Goal: Task Accomplishment & Management: Use online tool/utility

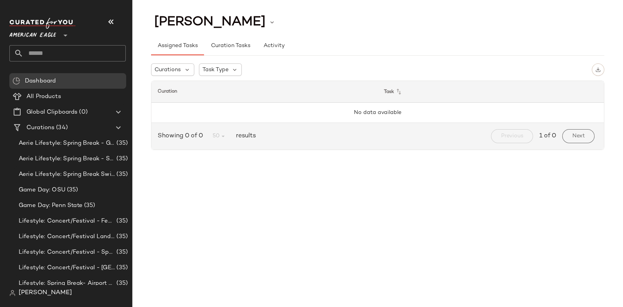
click at [69, 55] on input "text" at bounding box center [74, 53] width 102 height 16
click at [55, 34] on span "American Eagle" at bounding box center [32, 33] width 47 height 14
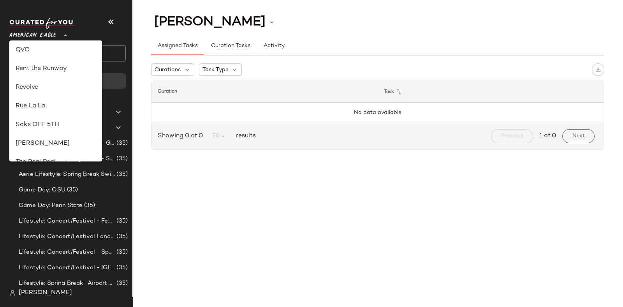
scroll to position [339, 0]
click at [46, 87] on div "Revolve" at bounding box center [56, 88] width 80 height 9
type input "**"
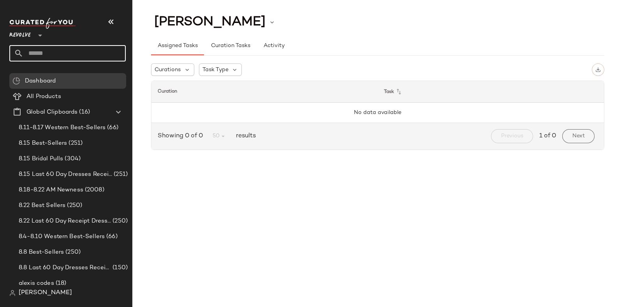
click at [113, 50] on input "text" at bounding box center [74, 53] width 102 height 16
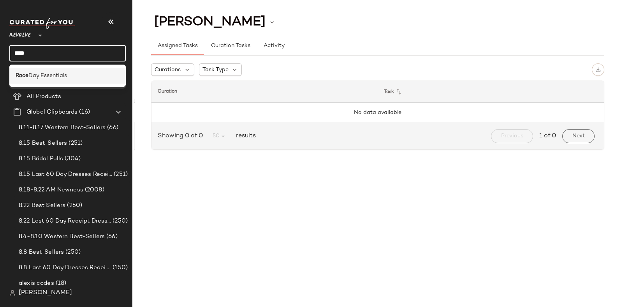
type input "****"
click at [79, 74] on div "[DATE] Essentials" at bounding box center [68, 76] width 104 height 8
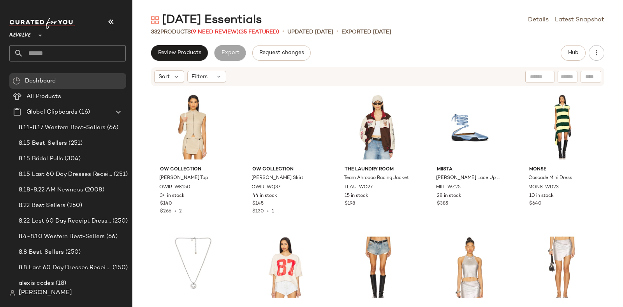
click at [217, 31] on span "(9 Need Review)" at bounding box center [215, 32] width 48 height 6
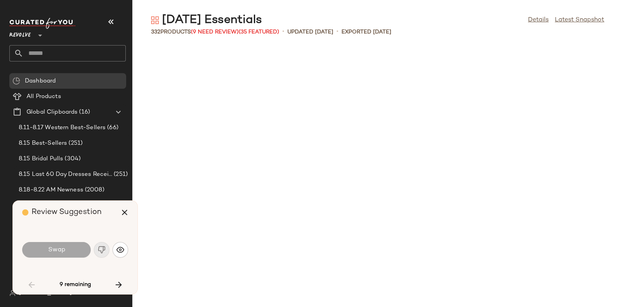
scroll to position [1711, 0]
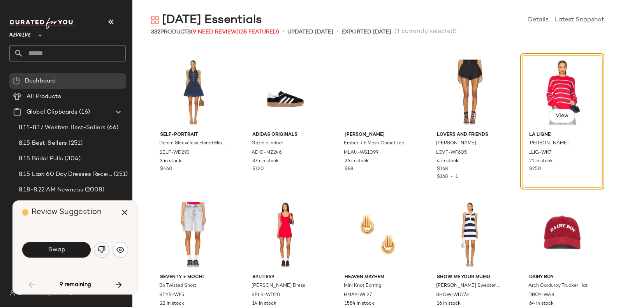
click at [101, 250] on img "button" at bounding box center [102, 250] width 8 height 8
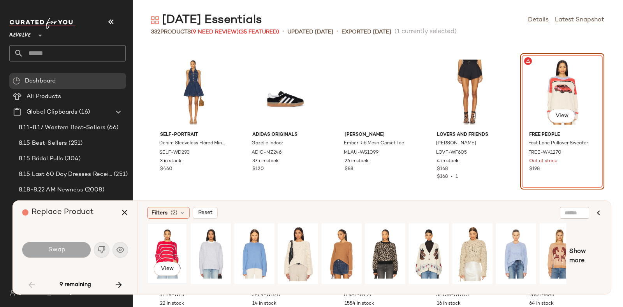
click at [169, 245] on div "View" at bounding box center [167, 253] width 35 height 55
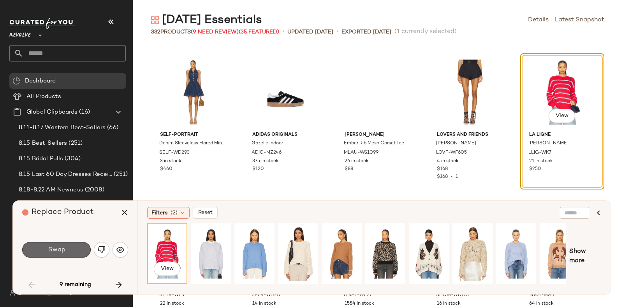
click at [68, 246] on button "Swap" at bounding box center [56, 250] width 69 height 16
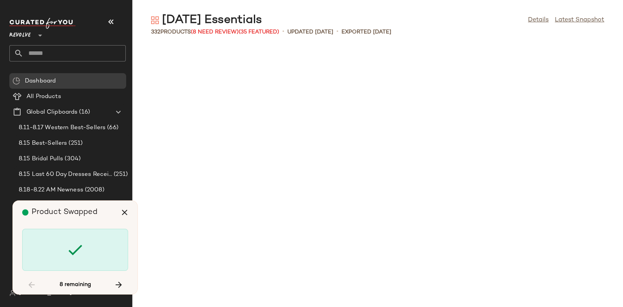
scroll to position [2709, 0]
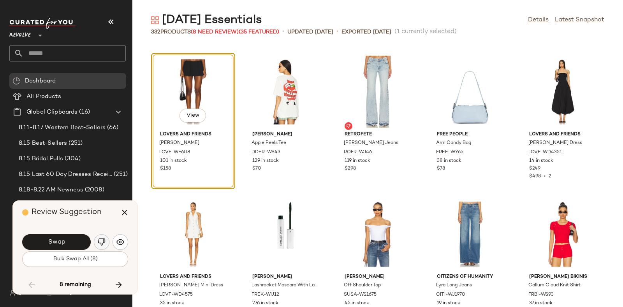
click at [103, 238] on img "button" at bounding box center [102, 242] width 8 height 8
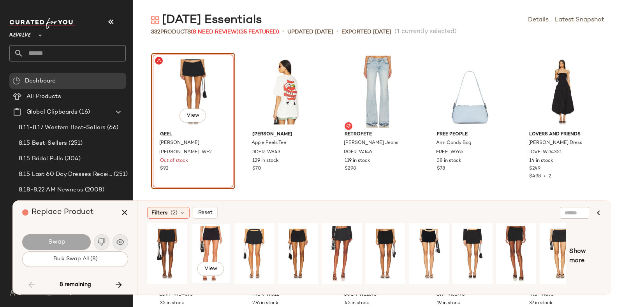
click at [206, 238] on div "View" at bounding box center [211, 253] width 35 height 55
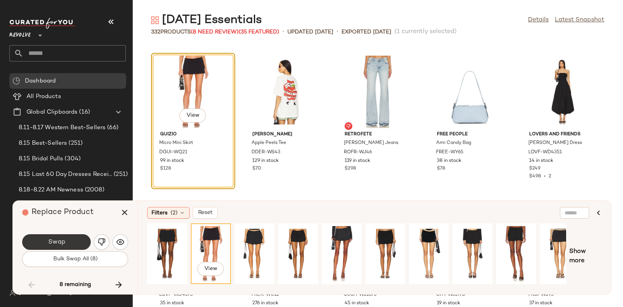
click at [63, 242] on span "Swap" at bounding box center [57, 242] width 18 height 7
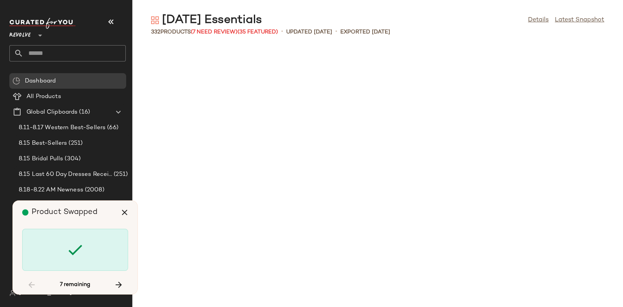
scroll to position [3993, 0]
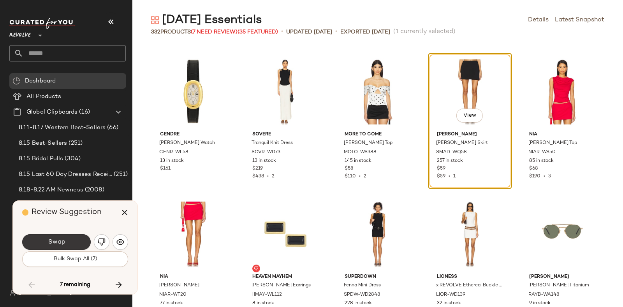
click at [69, 239] on button "Swap" at bounding box center [56, 243] width 69 height 16
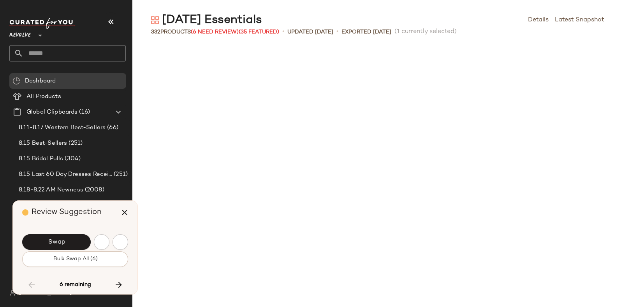
scroll to position [4420, 0]
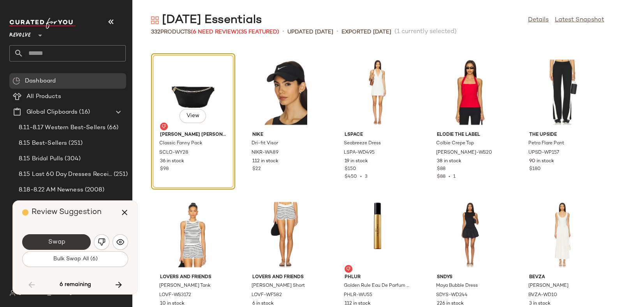
click at [68, 238] on button "Swap" at bounding box center [56, 243] width 69 height 16
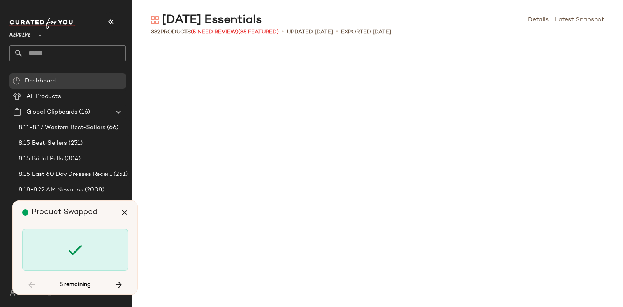
scroll to position [5276, 0]
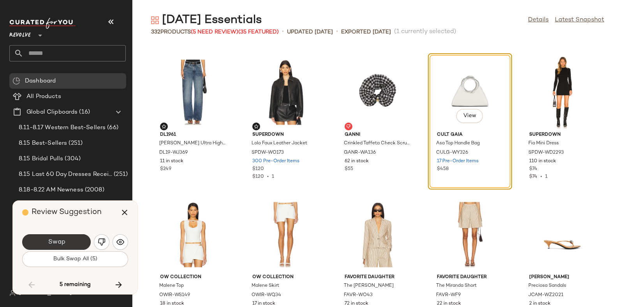
click at [78, 240] on button "Swap" at bounding box center [56, 243] width 69 height 16
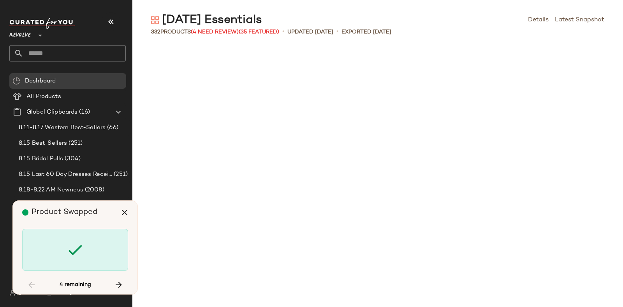
scroll to position [5989, 0]
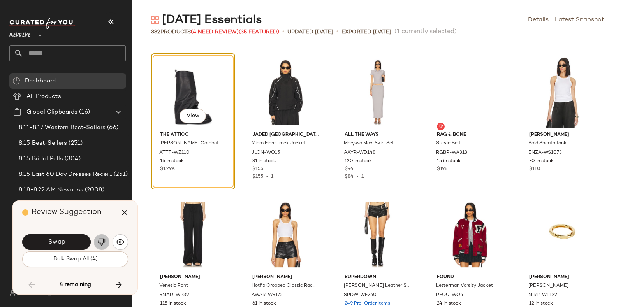
click at [102, 238] on button "button" at bounding box center [102, 243] width 16 height 16
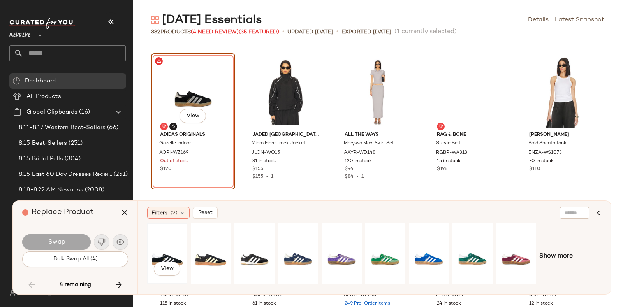
click at [164, 248] on div "View" at bounding box center [167, 253] width 35 height 55
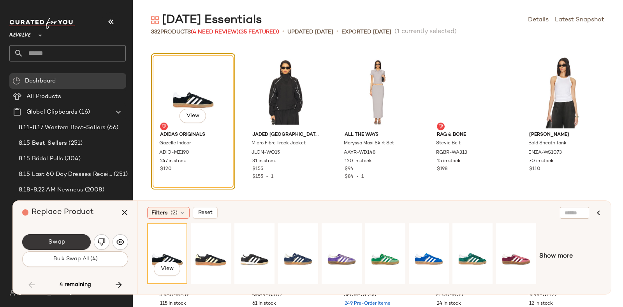
click at [76, 238] on button "Swap" at bounding box center [56, 243] width 69 height 16
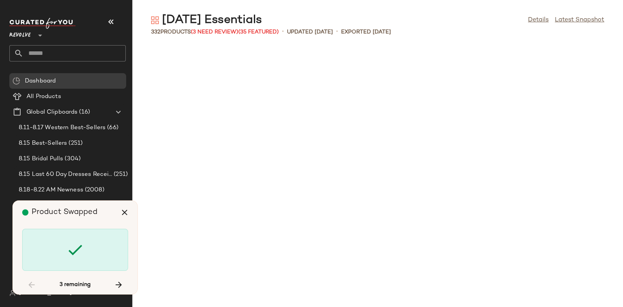
scroll to position [6987, 0]
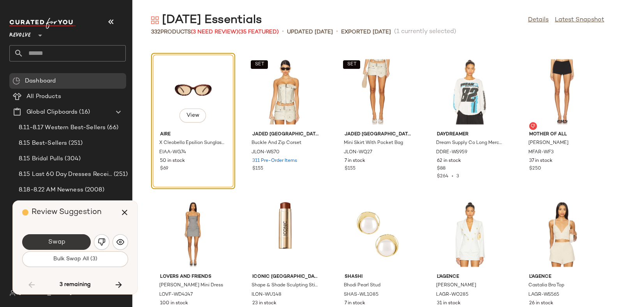
click at [76, 242] on button "Swap" at bounding box center [56, 243] width 69 height 16
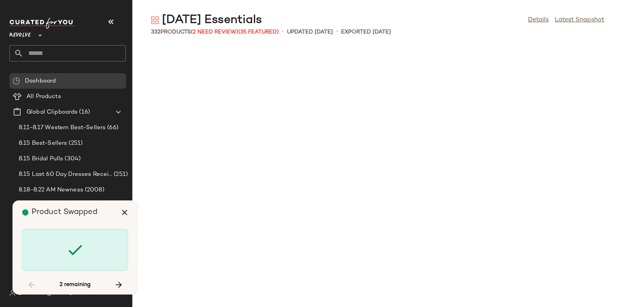
scroll to position [7558, 0]
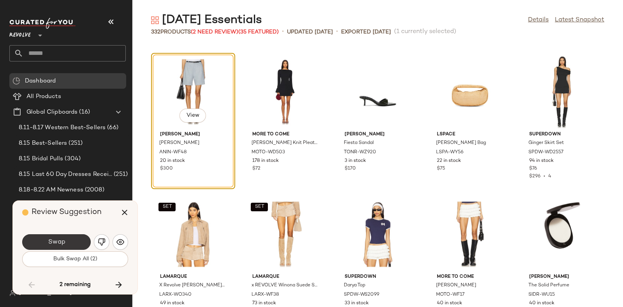
click at [74, 239] on button "Swap" at bounding box center [56, 243] width 69 height 16
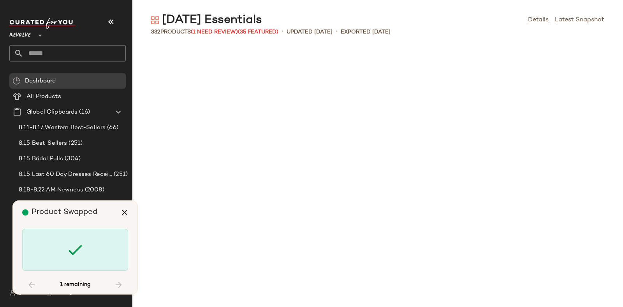
scroll to position [8127, 0]
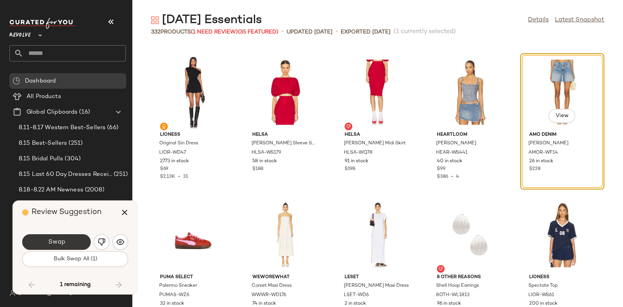
click at [73, 238] on button "Swap" at bounding box center [56, 243] width 69 height 16
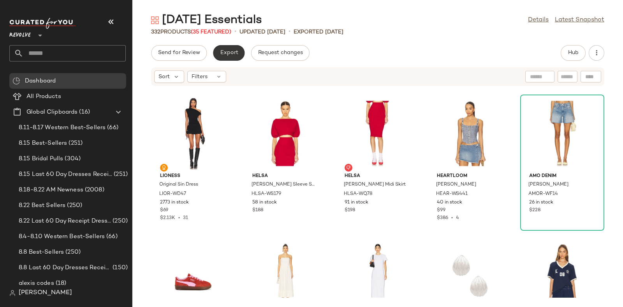
click at [232, 53] on span "Export" at bounding box center [229, 53] width 18 height 6
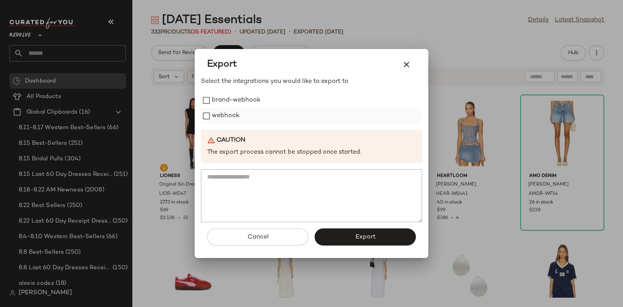
click at [226, 115] on label "webhook" at bounding box center [226, 116] width 28 height 16
click at [350, 238] on button "Export" at bounding box center [365, 237] width 101 height 17
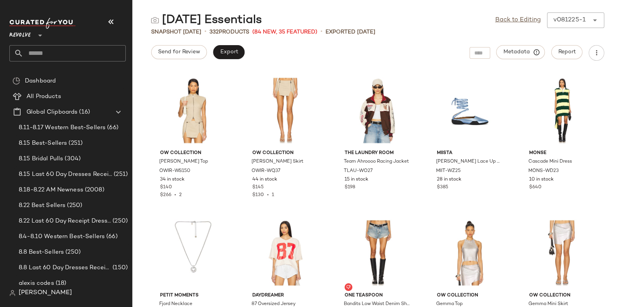
click at [76, 44] on div "Revolve **" at bounding box center [67, 40] width 116 height 44
click at [82, 57] on input "text" at bounding box center [74, 53] width 102 height 16
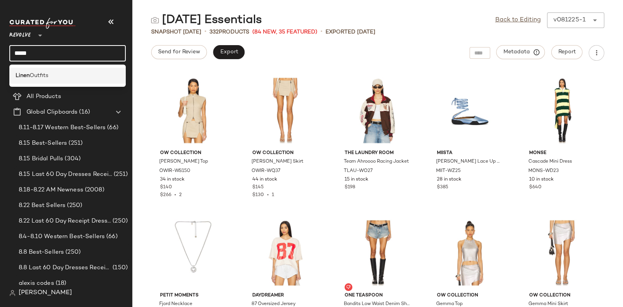
type input "*****"
click at [66, 74] on div "Linen Outfits" at bounding box center [68, 76] width 104 height 8
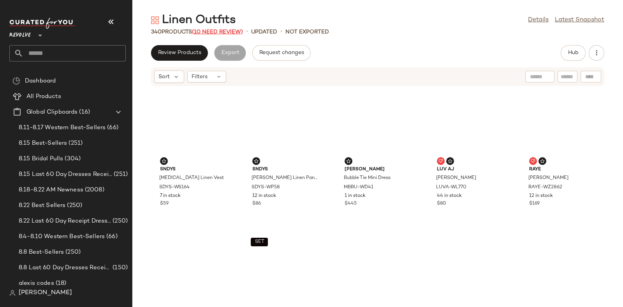
click at [222, 31] on span "(10 Need Review)" at bounding box center [217, 32] width 51 height 6
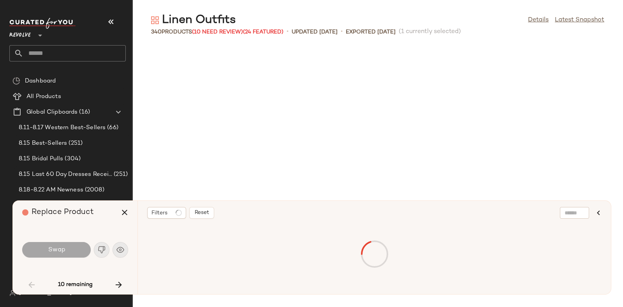
scroll to position [855, 0]
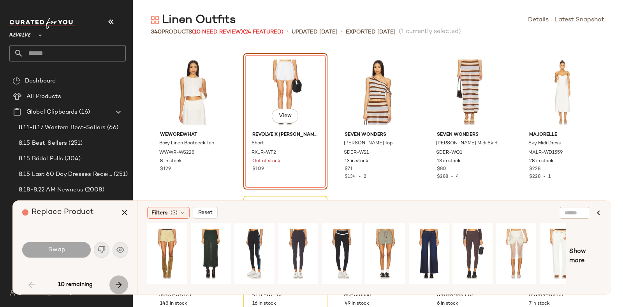
click at [117, 284] on icon "button" at bounding box center [118, 285] width 9 height 9
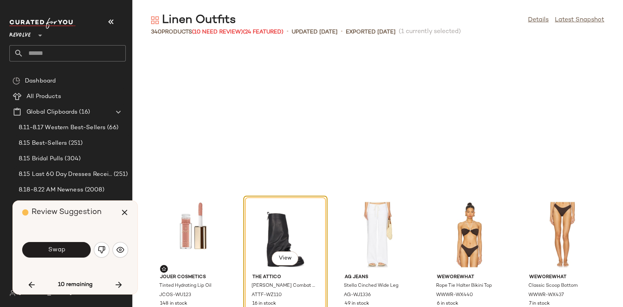
scroll to position [998, 0]
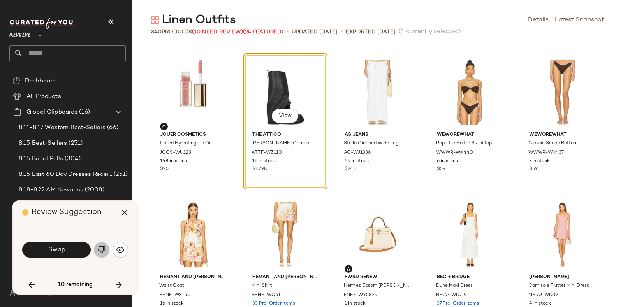
click at [101, 246] on img "button" at bounding box center [102, 250] width 8 height 8
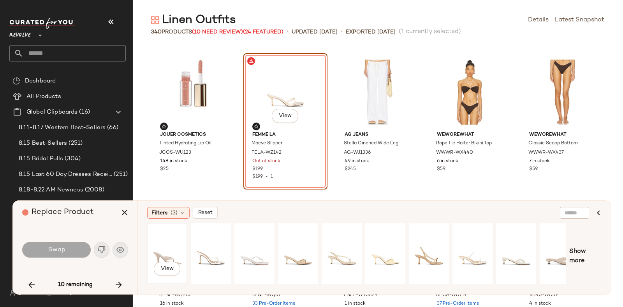
click at [175, 243] on div "View" at bounding box center [167, 253] width 35 height 55
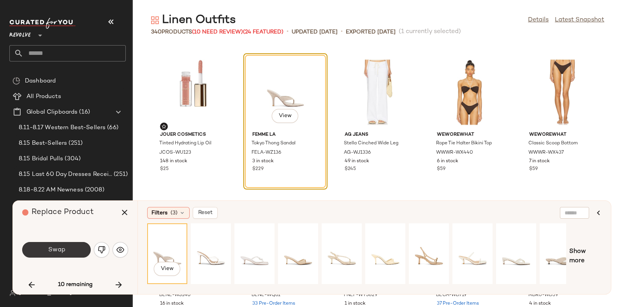
click at [61, 244] on button "Swap" at bounding box center [56, 250] width 69 height 16
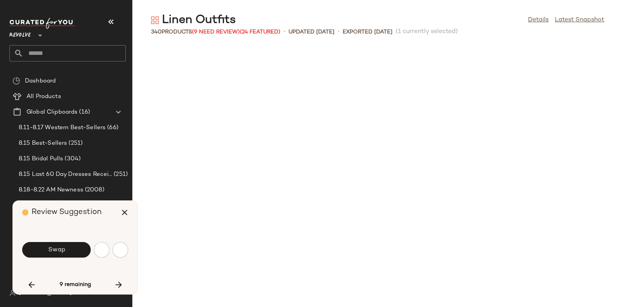
scroll to position [1426, 0]
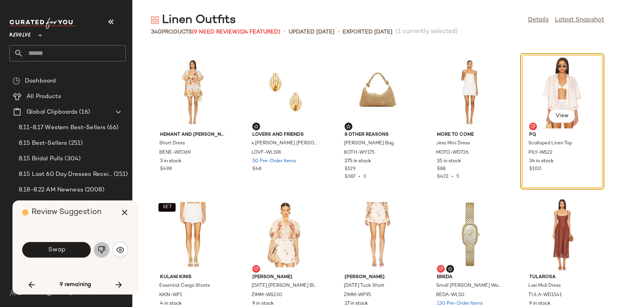
click at [99, 246] on img "button" at bounding box center [102, 250] width 8 height 8
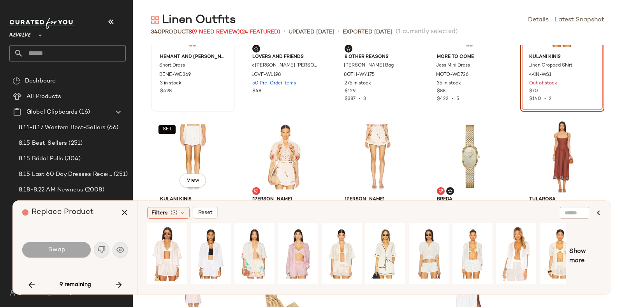
scroll to position [1510, 0]
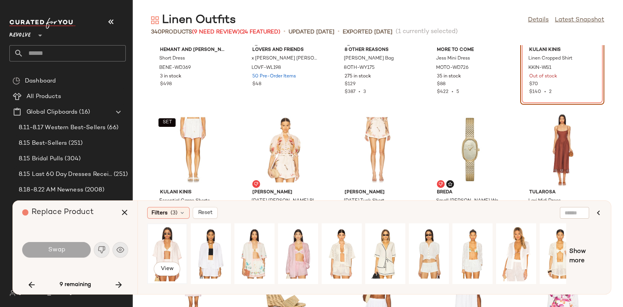
click at [168, 245] on div "View" at bounding box center [167, 253] width 35 height 55
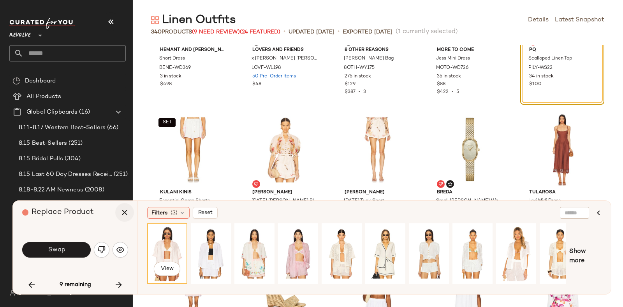
click at [124, 213] on icon "button" at bounding box center [124, 212] width 9 height 9
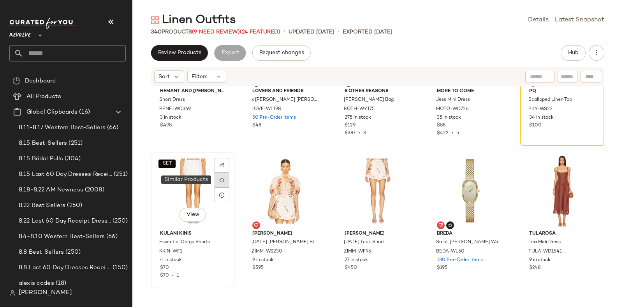
click at [220, 181] on img at bounding box center [222, 180] width 5 height 5
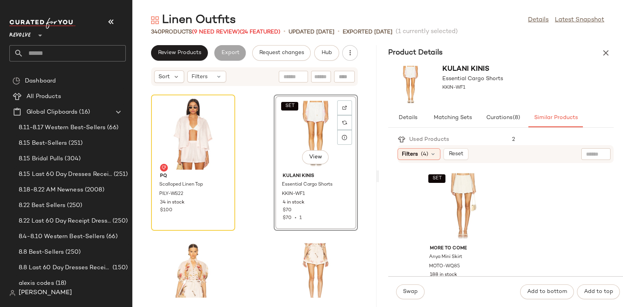
scroll to position [431, 0]
click at [225, 104] on div at bounding box center [222, 108] width 15 height 15
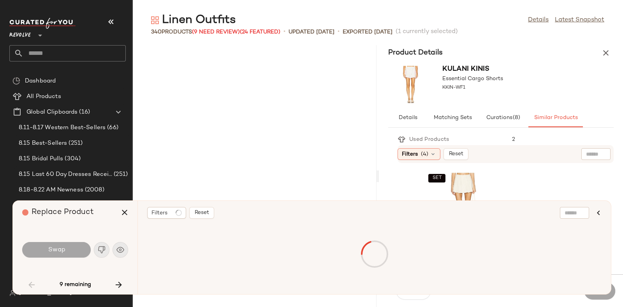
scroll to position [2139, 0]
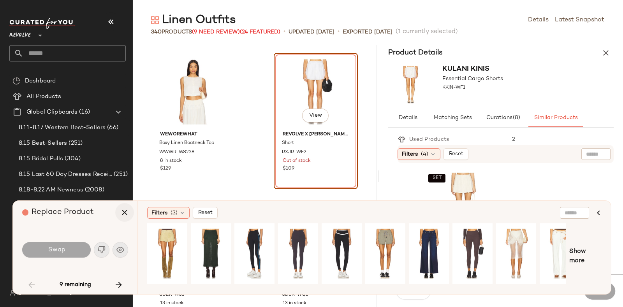
click at [124, 209] on icon "button" at bounding box center [124, 212] width 9 height 9
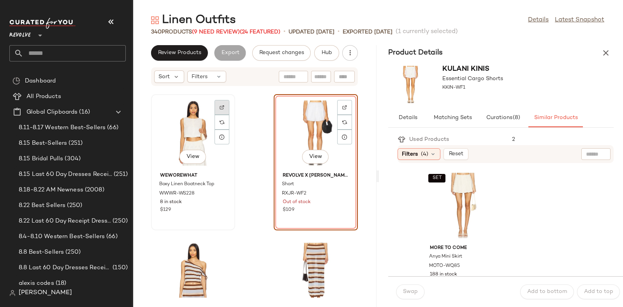
click at [224, 115] on div at bounding box center [222, 122] width 15 height 15
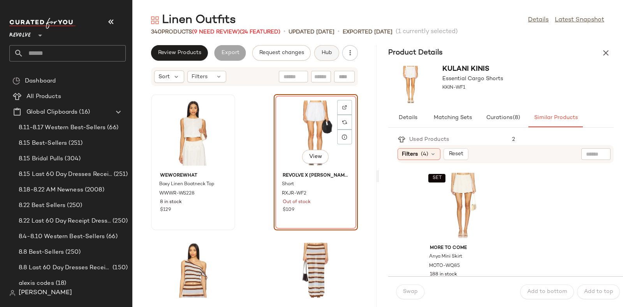
click at [329, 51] on span "Hub" at bounding box center [326, 53] width 11 height 6
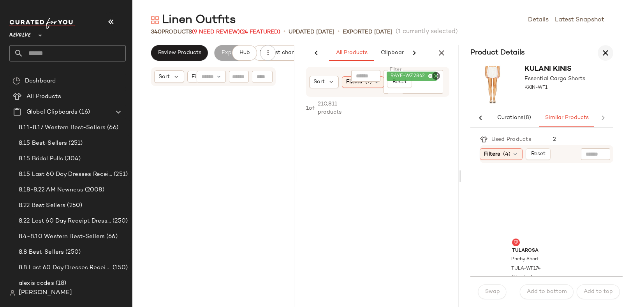
scroll to position [4278, 0]
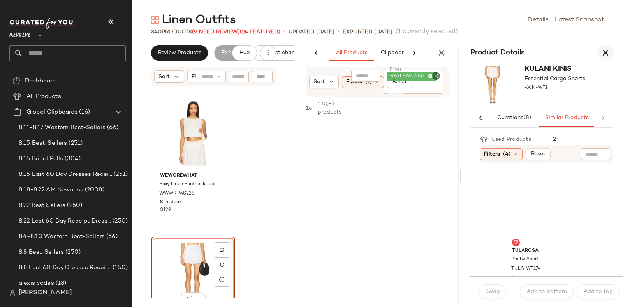
click at [602, 51] on icon "button" at bounding box center [605, 52] width 9 height 9
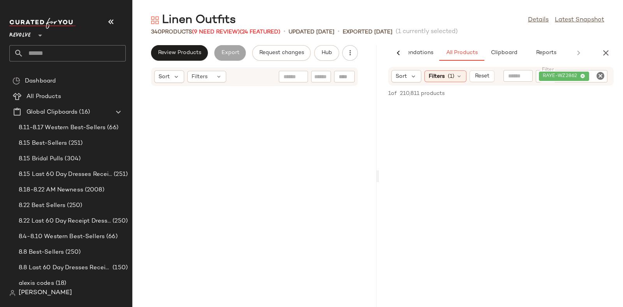
scroll to position [2139, 0]
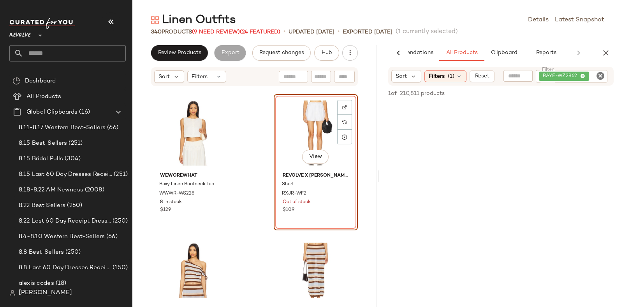
click at [598, 76] on icon "Clear Filter" at bounding box center [600, 75] width 9 height 9
paste input "**********"
type input "**********"
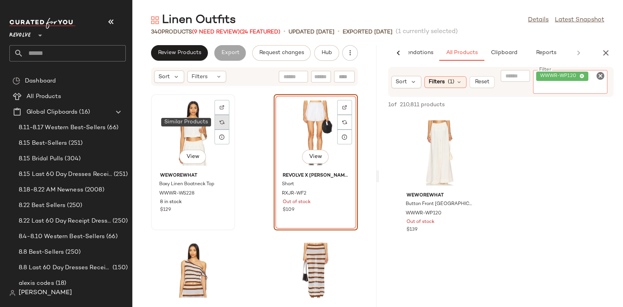
click at [221, 124] on img at bounding box center [222, 122] width 5 height 5
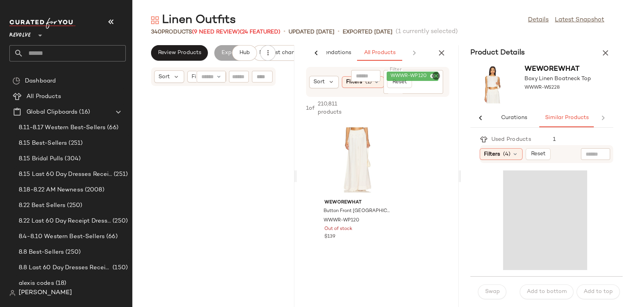
scroll to position [4278, 0]
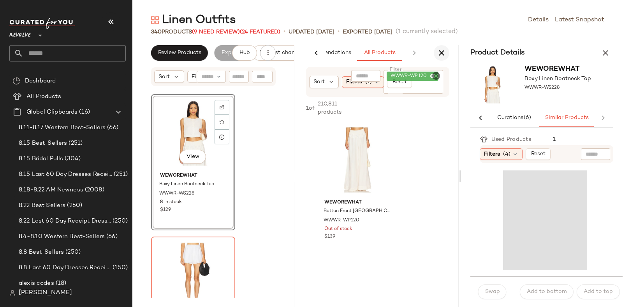
click at [440, 55] on icon "button" at bounding box center [441, 52] width 9 height 9
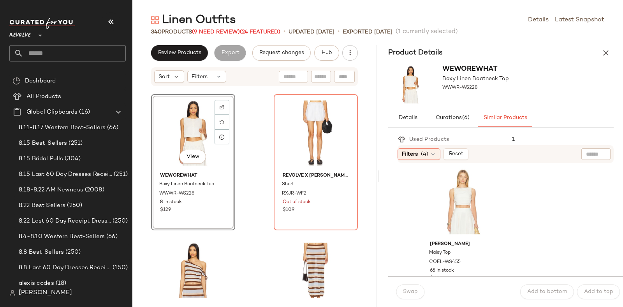
scroll to position [7, 0]
click at [469, 192] on div "View" at bounding box center [463, 201] width 79 height 72
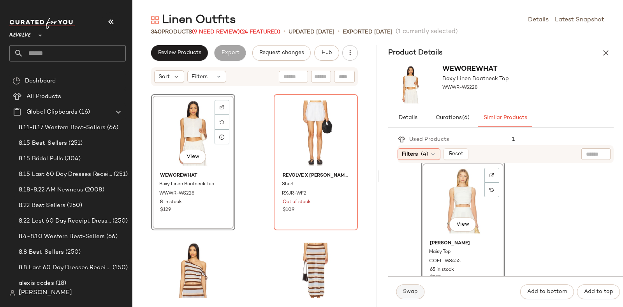
click at [405, 292] on span "Swap" at bounding box center [410, 292] width 15 height 6
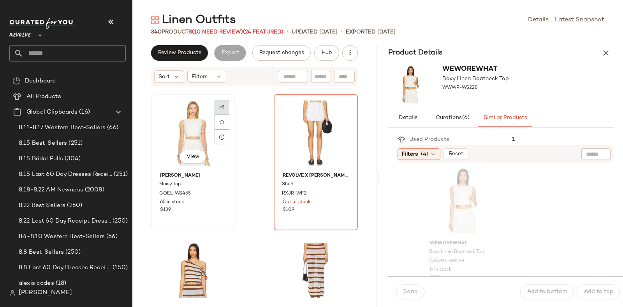
click at [225, 115] on div at bounding box center [222, 122] width 15 height 15
click at [327, 51] on span "Hub" at bounding box center [326, 53] width 11 height 6
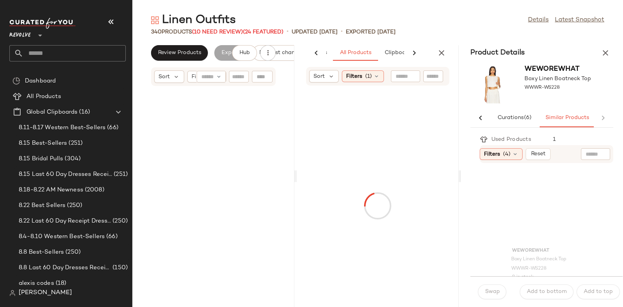
scroll to position [0, 41]
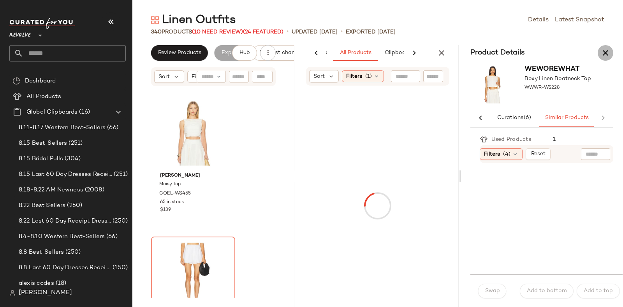
click at [607, 52] on icon "button" at bounding box center [605, 52] width 9 height 9
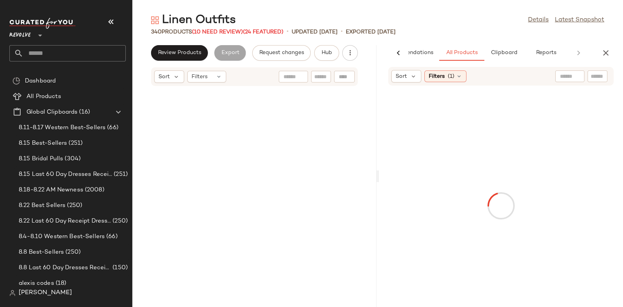
scroll to position [2139, 0]
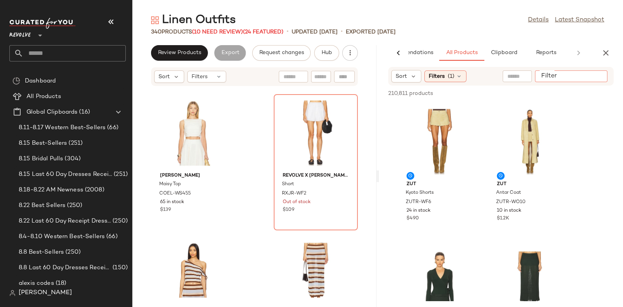
click at [598, 76] on input "Filter" at bounding box center [571, 76] width 66 height 8
paste input "**********"
type input "**********"
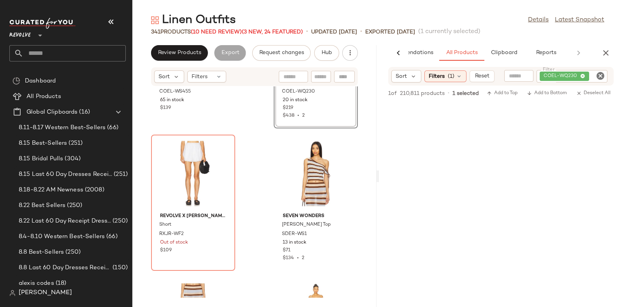
scroll to position [2245, 0]
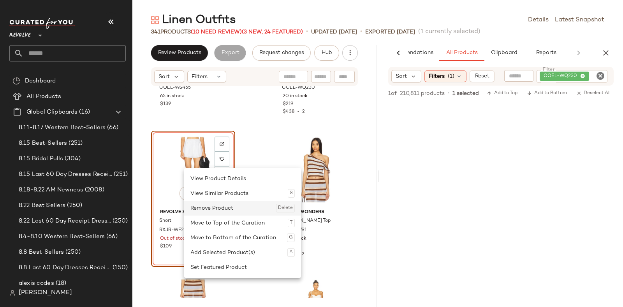
click at [210, 208] on div "Remove Product Delete" at bounding box center [243, 208] width 104 height 15
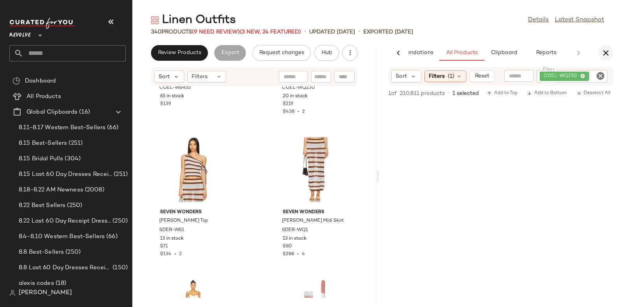
click at [604, 46] on button "button" at bounding box center [606, 53] width 16 height 16
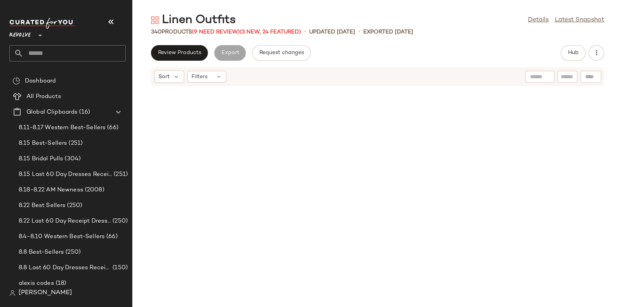
scroll to position [2102, 0]
click at [210, 31] on span "(9 Need Review)" at bounding box center [216, 32] width 48 height 6
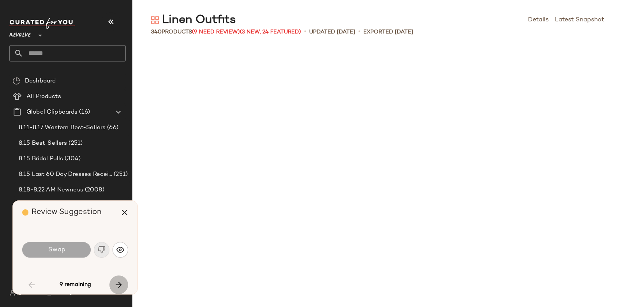
click at [119, 283] on icon "button" at bounding box center [118, 285] width 9 height 9
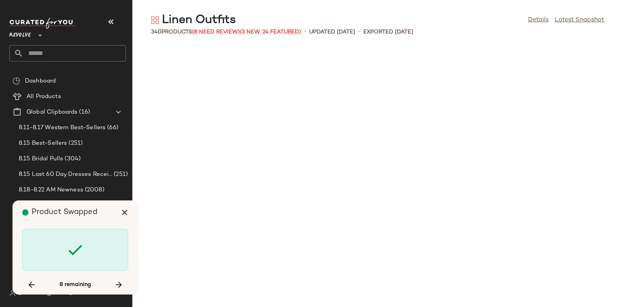
scroll to position [1426, 0]
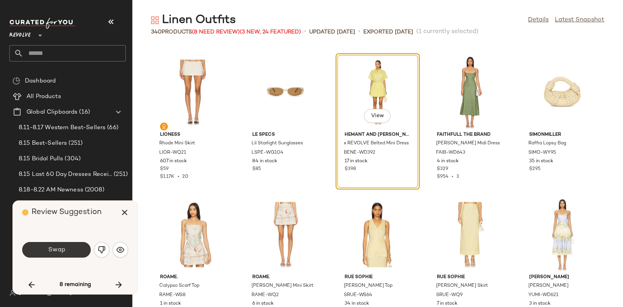
click at [75, 249] on button "Swap" at bounding box center [56, 250] width 69 height 16
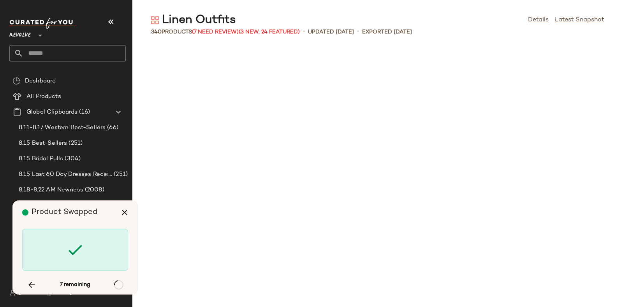
scroll to position [3707, 0]
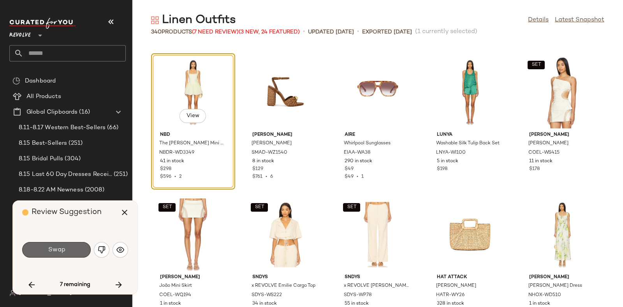
click at [64, 247] on span "Swap" at bounding box center [57, 250] width 18 height 7
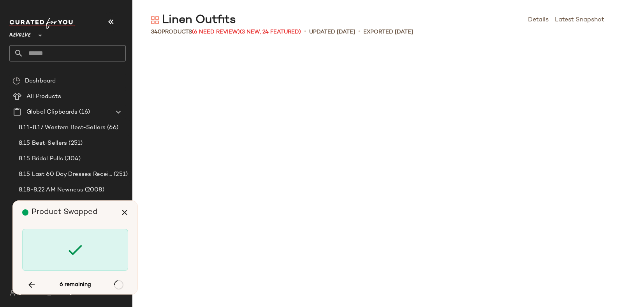
scroll to position [4848, 0]
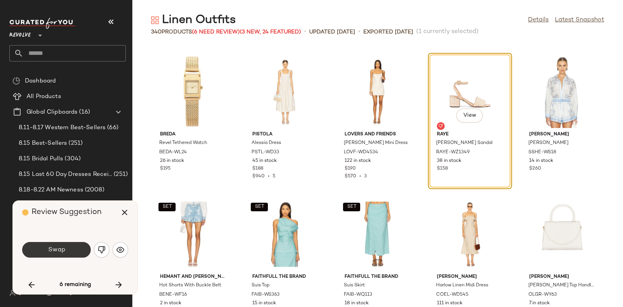
click at [73, 252] on button "Swap" at bounding box center [56, 250] width 69 height 16
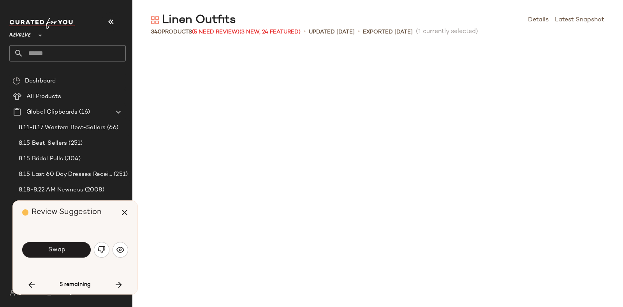
scroll to position [5276, 0]
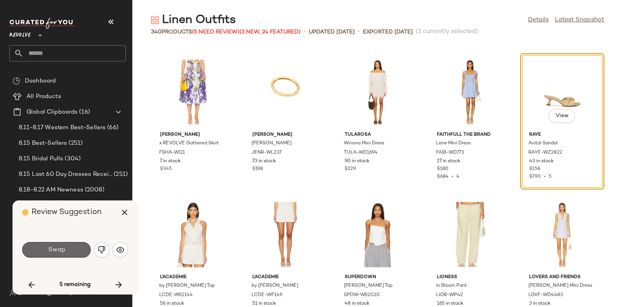
click at [70, 251] on button "Swap" at bounding box center [56, 250] width 69 height 16
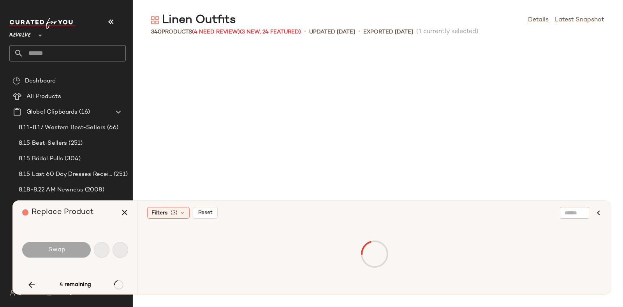
scroll to position [6417, 0]
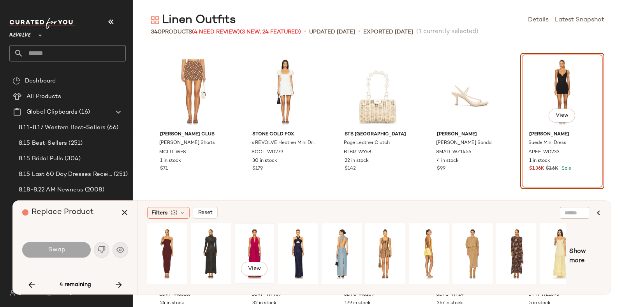
click at [256, 241] on div "View" at bounding box center [254, 253] width 35 height 55
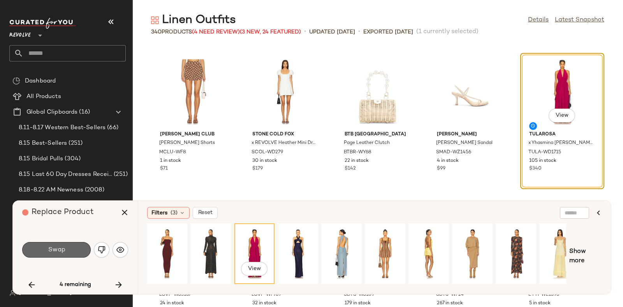
click at [66, 246] on button "Swap" at bounding box center [56, 250] width 69 height 16
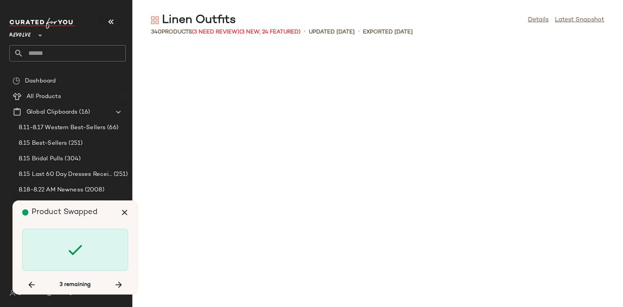
scroll to position [8270, 0]
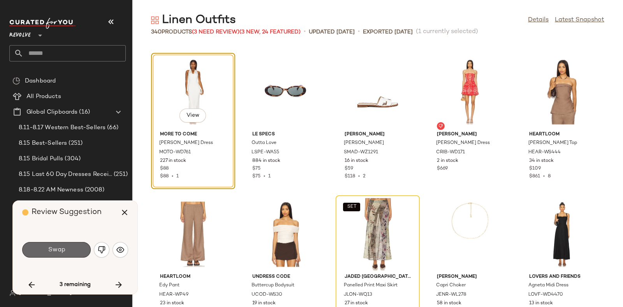
click at [72, 253] on button "Swap" at bounding box center [56, 250] width 69 height 16
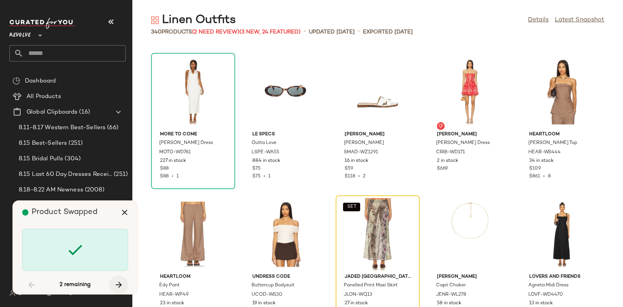
click at [121, 285] on icon "button" at bounding box center [118, 285] width 9 height 9
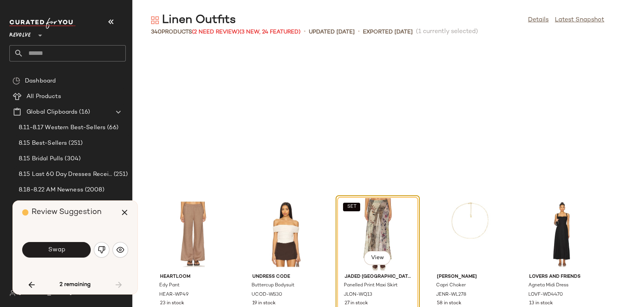
scroll to position [8413, 0]
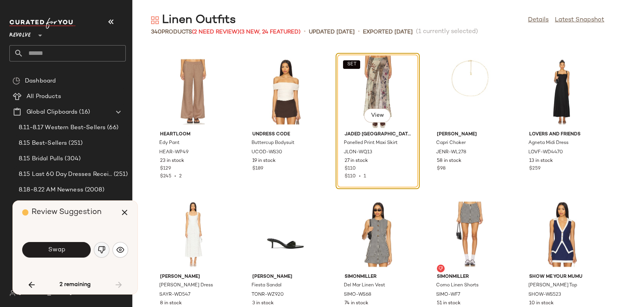
click at [102, 246] on img "button" at bounding box center [102, 250] width 8 height 8
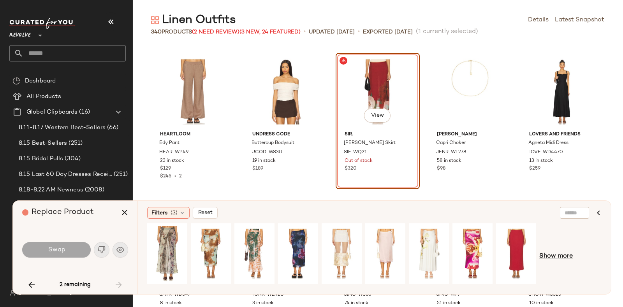
click at [568, 257] on span "Show more" at bounding box center [557, 256] width 34 height 9
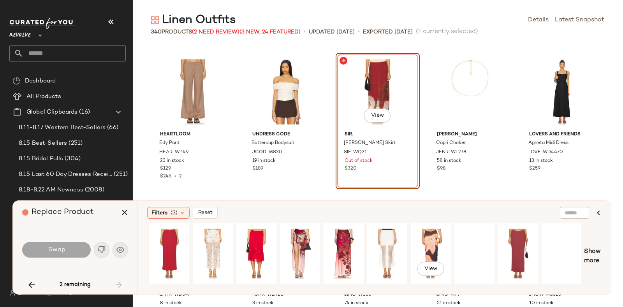
scroll to position [0, 364]
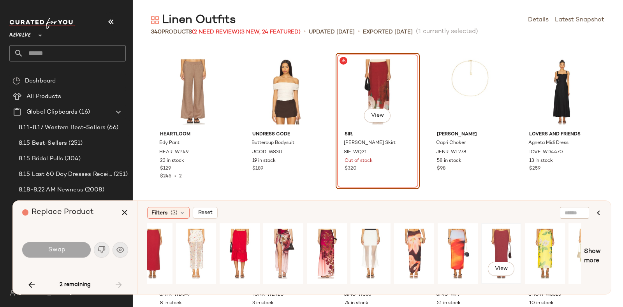
click at [506, 238] on div "View" at bounding box center [501, 253] width 35 height 55
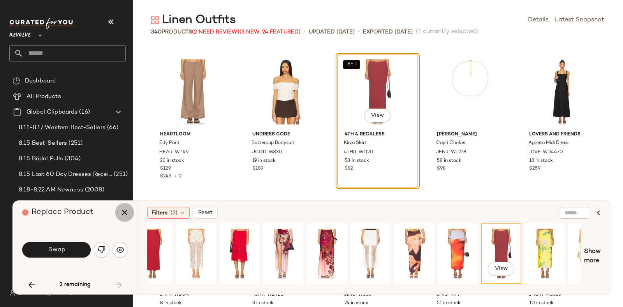
click at [126, 213] on icon "button" at bounding box center [124, 212] width 9 height 9
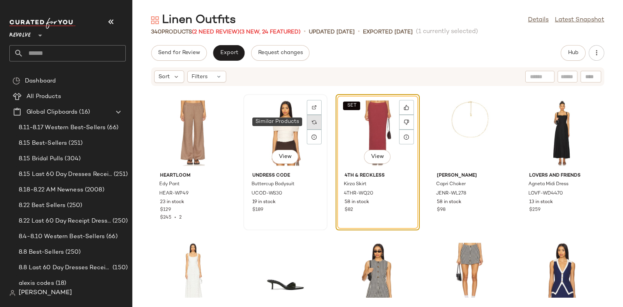
click at [313, 122] on img at bounding box center [314, 122] width 5 height 5
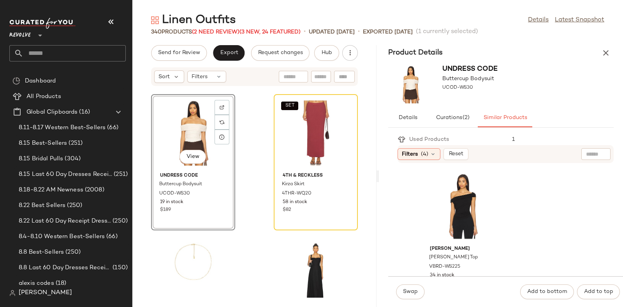
scroll to position [145, 0]
click at [459, 198] on div "View" at bounding box center [463, 206] width 79 height 72
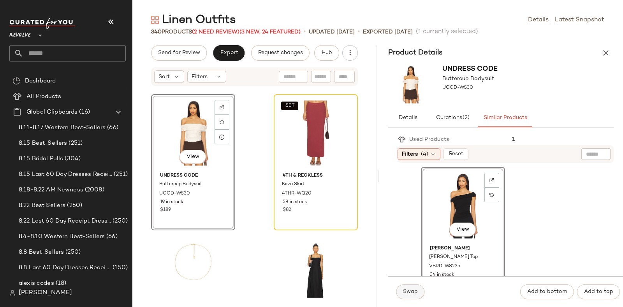
click at [412, 291] on span "Swap" at bounding box center [410, 292] width 15 height 6
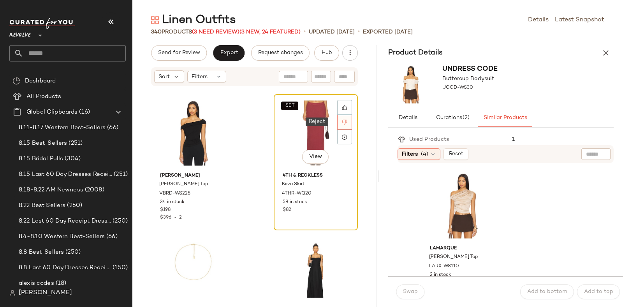
click at [342, 121] on icon at bounding box center [344, 122] width 5 height 5
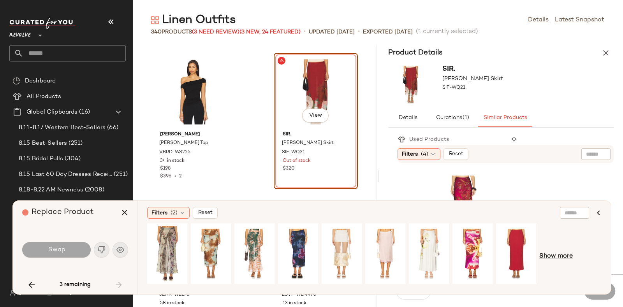
click at [563, 255] on span "Show more" at bounding box center [557, 256] width 34 height 9
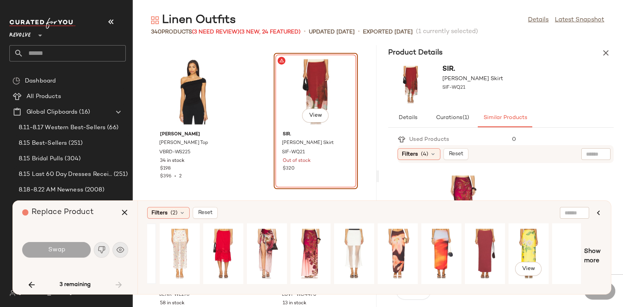
scroll to position [0, 391]
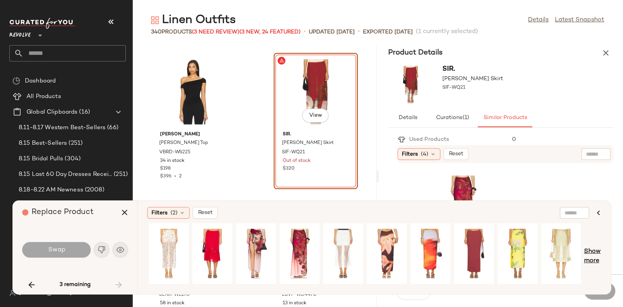
click at [588, 252] on span "Show more" at bounding box center [593, 256] width 18 height 19
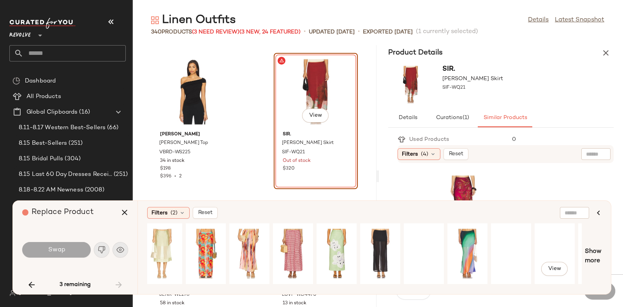
scroll to position [0, 826]
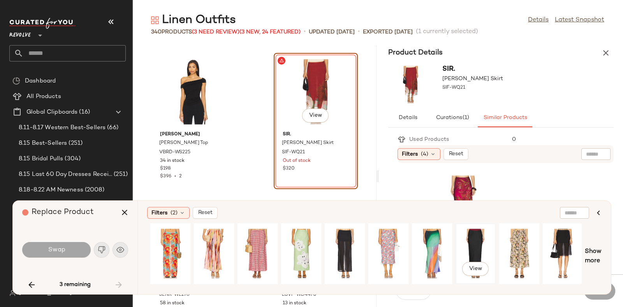
click at [480, 241] on div "View" at bounding box center [476, 253] width 35 height 55
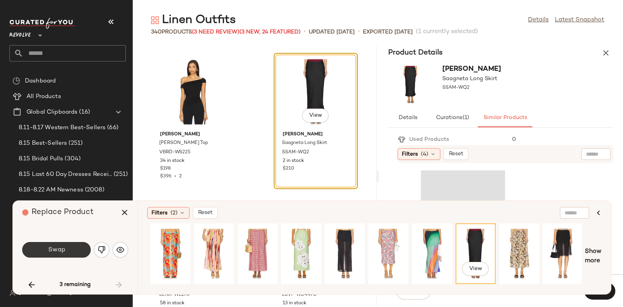
click at [66, 245] on button "Swap" at bounding box center [56, 250] width 69 height 16
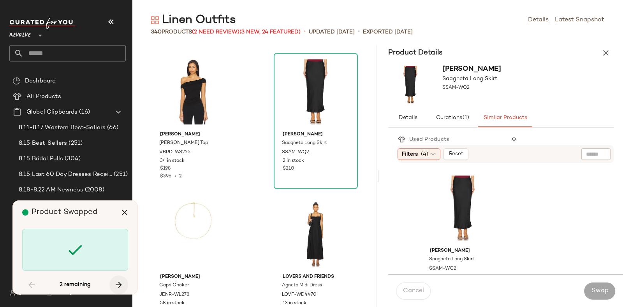
click at [114, 282] on icon "button" at bounding box center [118, 285] width 9 height 9
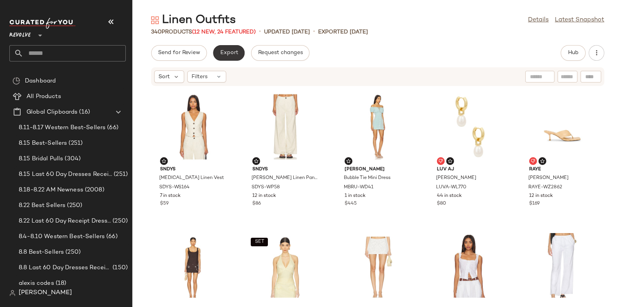
click at [221, 50] on span "Export" at bounding box center [229, 53] width 18 height 6
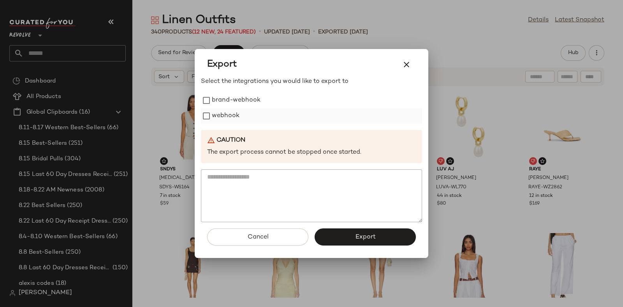
click at [232, 115] on label "webhook" at bounding box center [226, 116] width 28 height 16
click at [363, 238] on span "Export" at bounding box center [365, 237] width 21 height 7
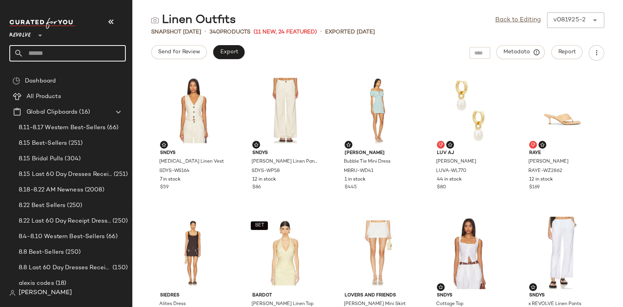
click at [70, 48] on input "text" at bounding box center [74, 53] width 102 height 16
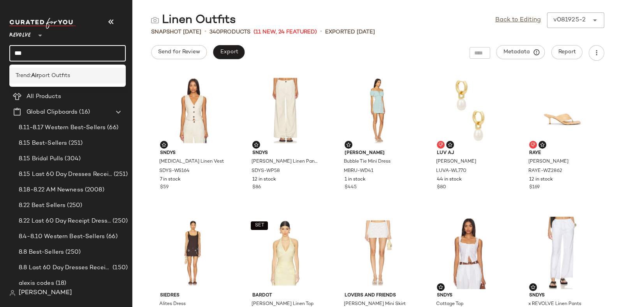
type input "***"
click at [90, 75] on div "Trend: Air port Outfits" at bounding box center [68, 76] width 104 height 8
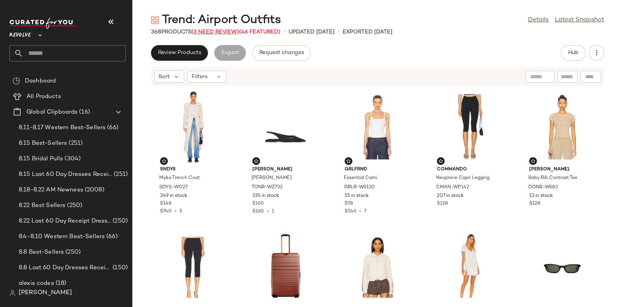
click at [225, 30] on span "(3 Need Review)" at bounding box center [216, 32] width 48 height 6
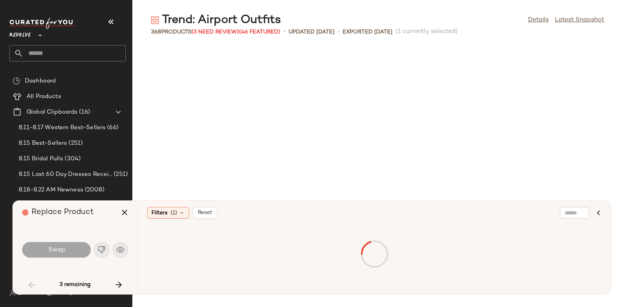
scroll to position [1711, 0]
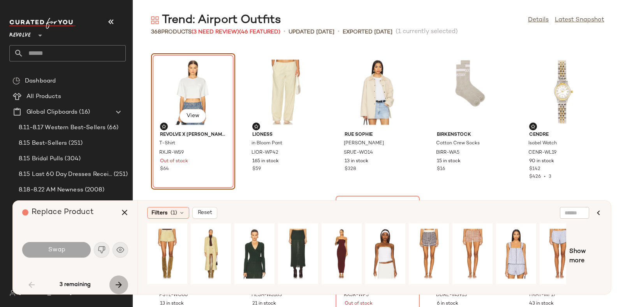
click at [117, 281] on icon "button" at bounding box center [118, 285] width 9 height 9
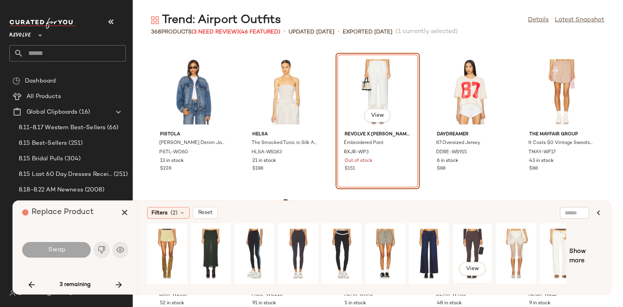
scroll to position [0, 13]
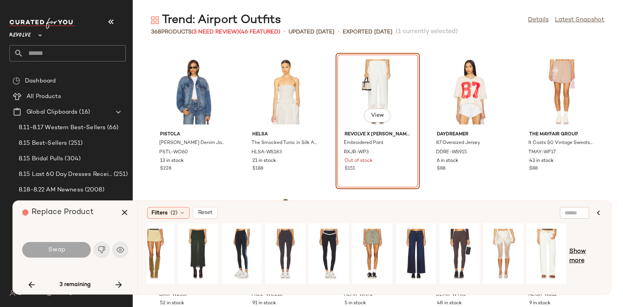
click at [579, 250] on span "Show more" at bounding box center [586, 256] width 32 height 19
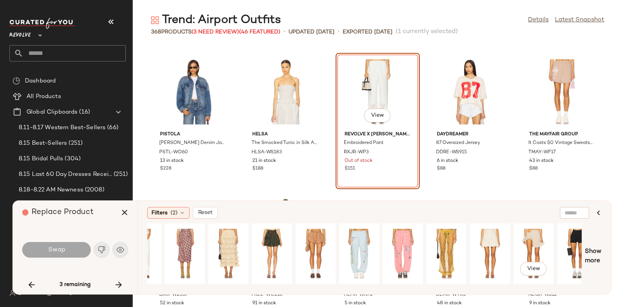
scroll to position [0, 434]
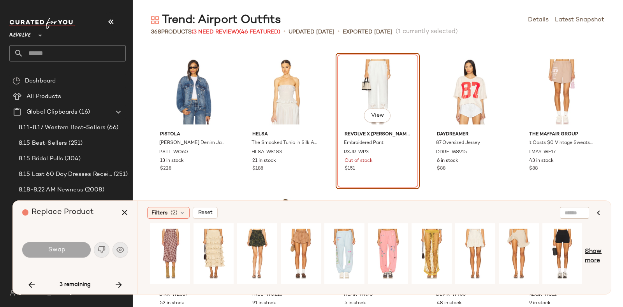
click at [598, 251] on span "Show more" at bounding box center [593, 256] width 17 height 19
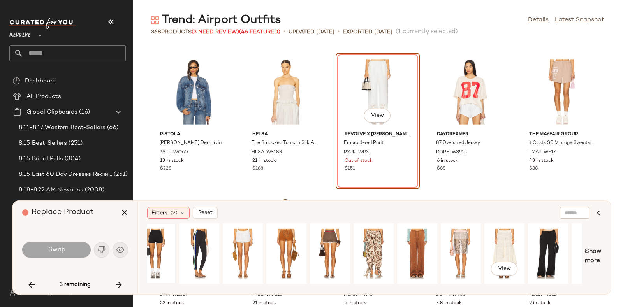
scroll to position [0, 870]
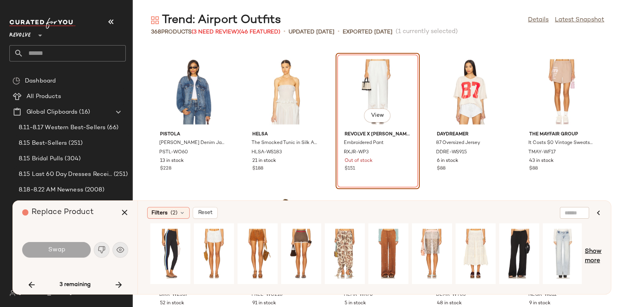
click at [597, 251] on span "Show more" at bounding box center [593, 256] width 17 height 19
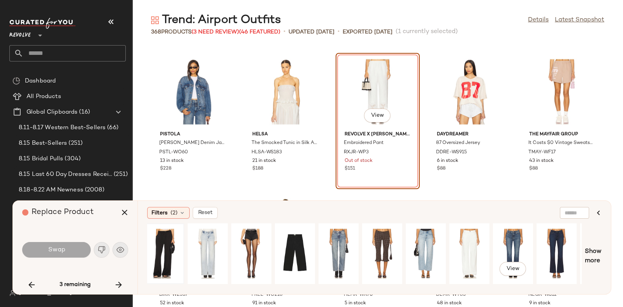
scroll to position [0, 1262]
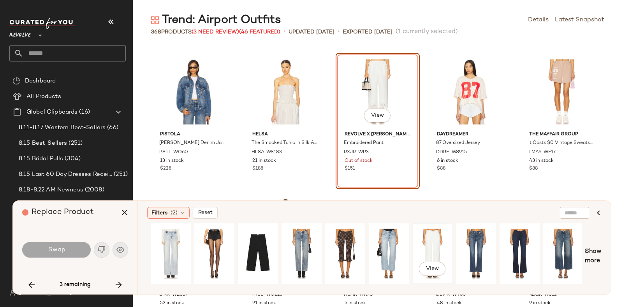
click at [431, 242] on div "View" at bounding box center [432, 253] width 35 height 55
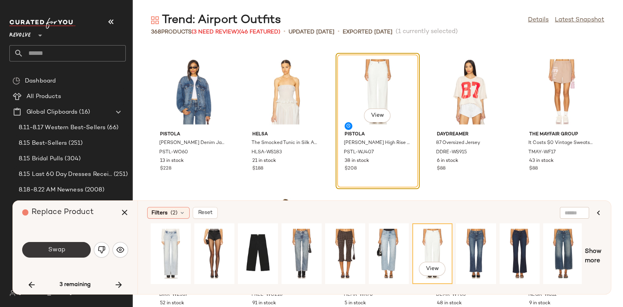
click at [58, 247] on span "Swap" at bounding box center [57, 250] width 18 height 7
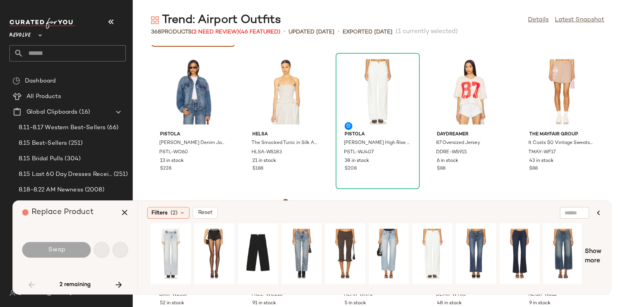
scroll to position [1711, 0]
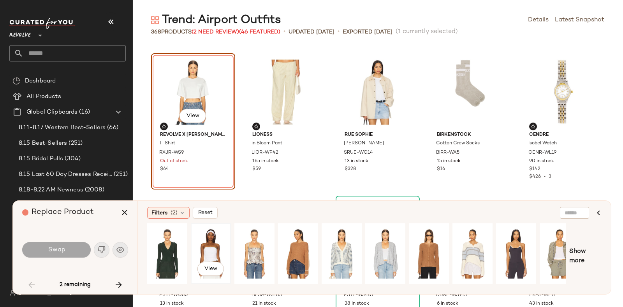
click at [212, 247] on div "View" at bounding box center [211, 253] width 35 height 55
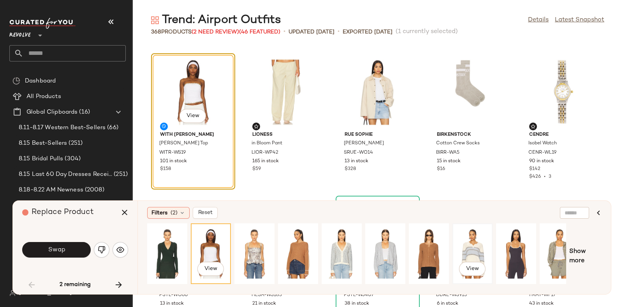
click at [475, 247] on div "View" at bounding box center [472, 253] width 35 height 55
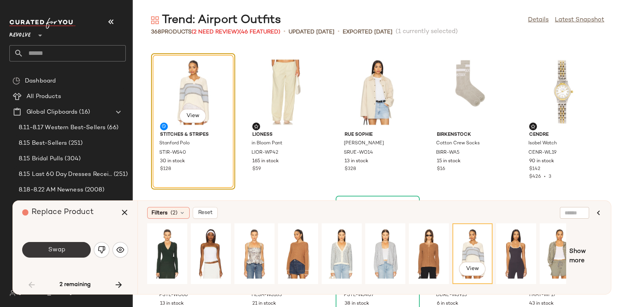
click at [59, 244] on button "Swap" at bounding box center [56, 250] width 69 height 16
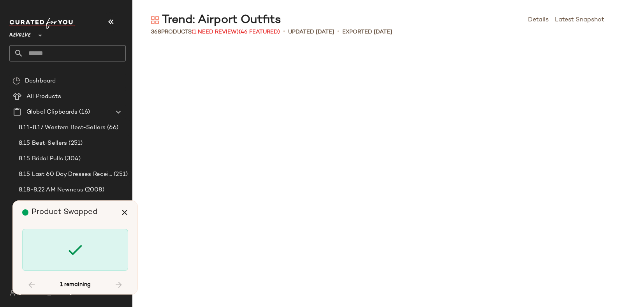
scroll to position [5561, 0]
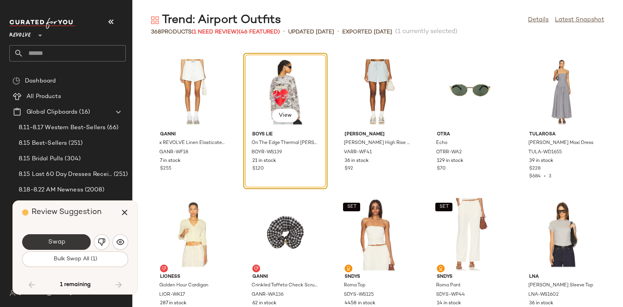
click at [67, 239] on button "Swap" at bounding box center [56, 243] width 69 height 16
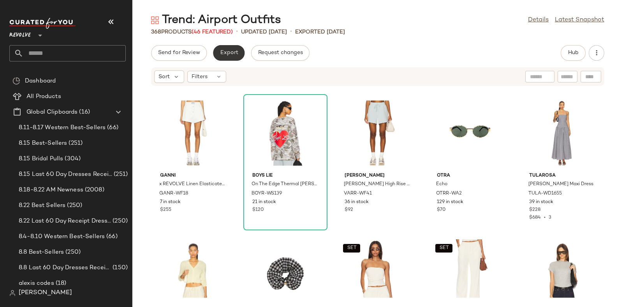
click at [226, 51] on span "Export" at bounding box center [229, 53] width 18 height 6
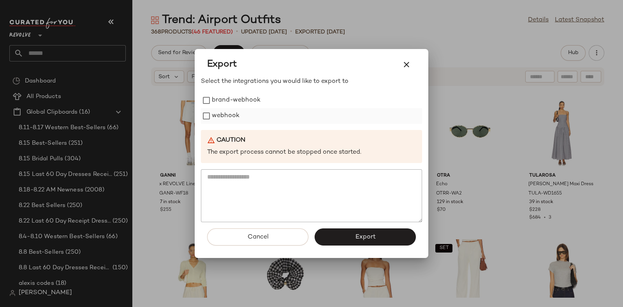
click at [234, 112] on label "webhook" at bounding box center [226, 116] width 28 height 16
click at [362, 236] on span "Export" at bounding box center [365, 237] width 21 height 7
